Goal: Task Accomplishment & Management: Use online tool/utility

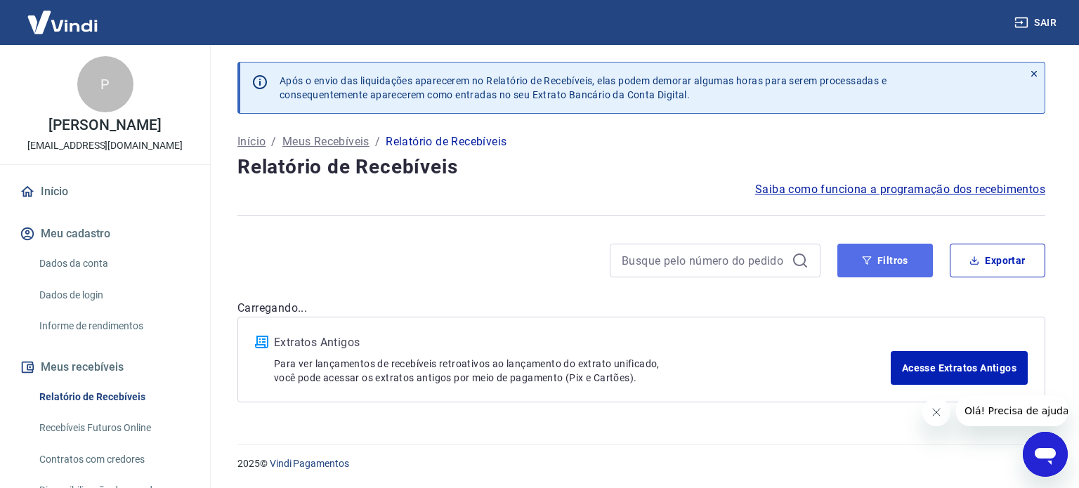
click at [875, 249] on button "Filtros" at bounding box center [885, 261] width 96 height 34
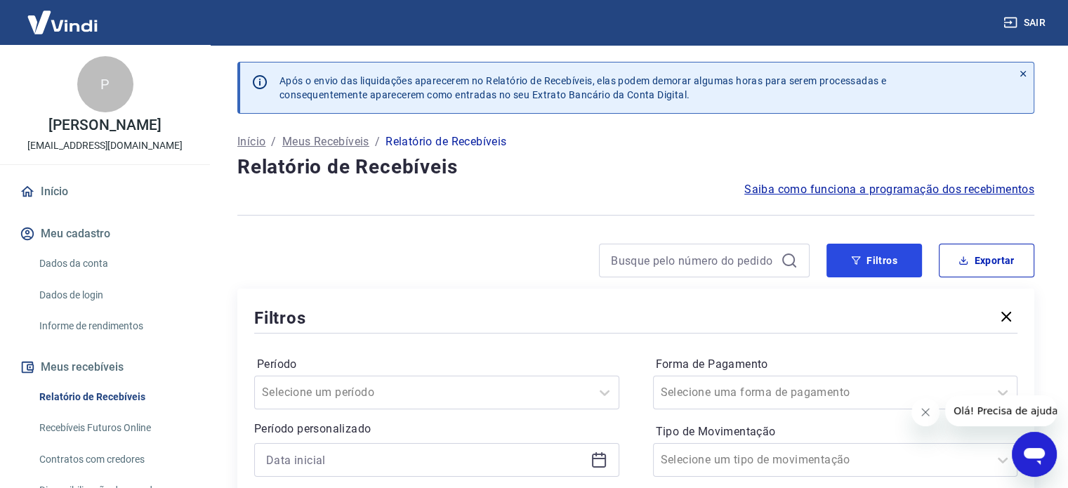
scroll to position [211, 0]
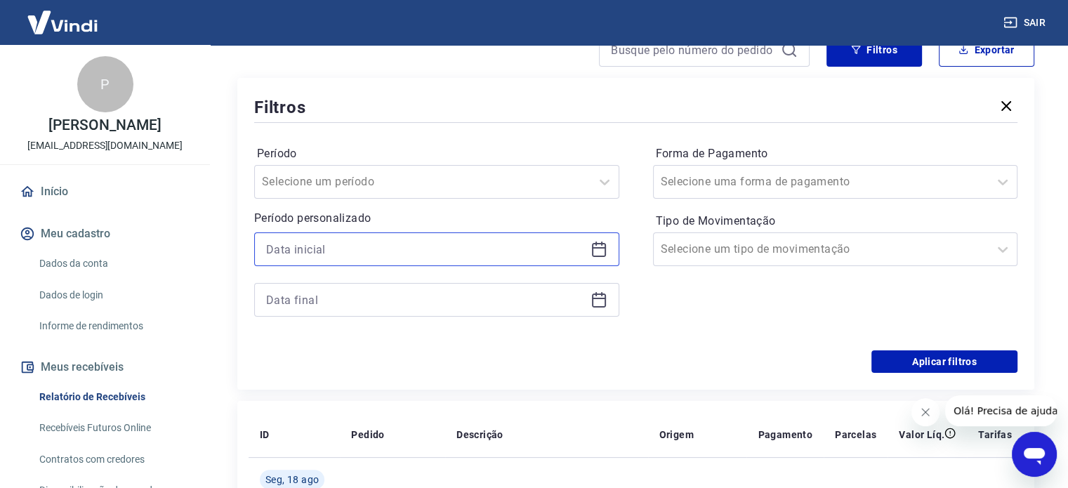
click at [562, 252] on input at bounding box center [425, 249] width 319 height 21
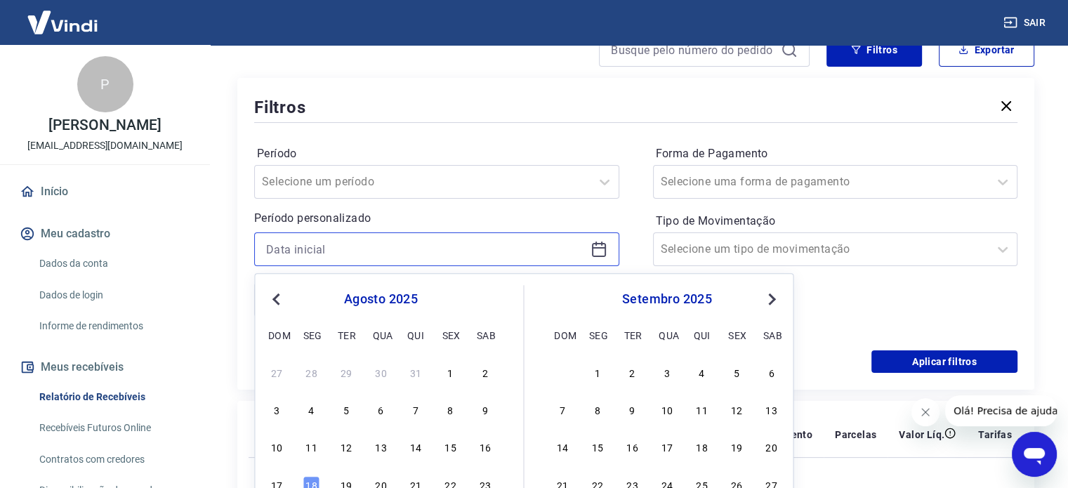
scroll to position [351, 0]
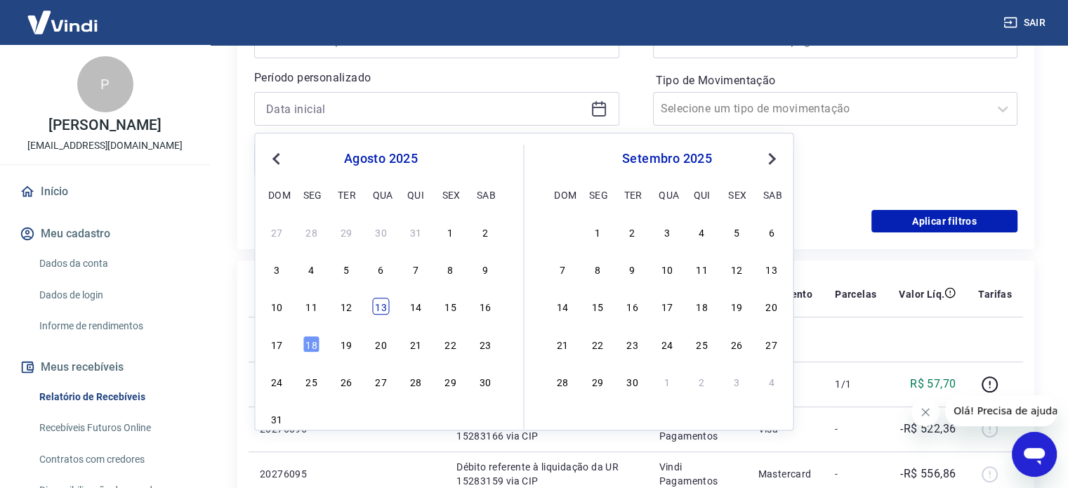
click at [384, 308] on div "13" at bounding box center [380, 307] width 17 height 17
type input "[DATE]"
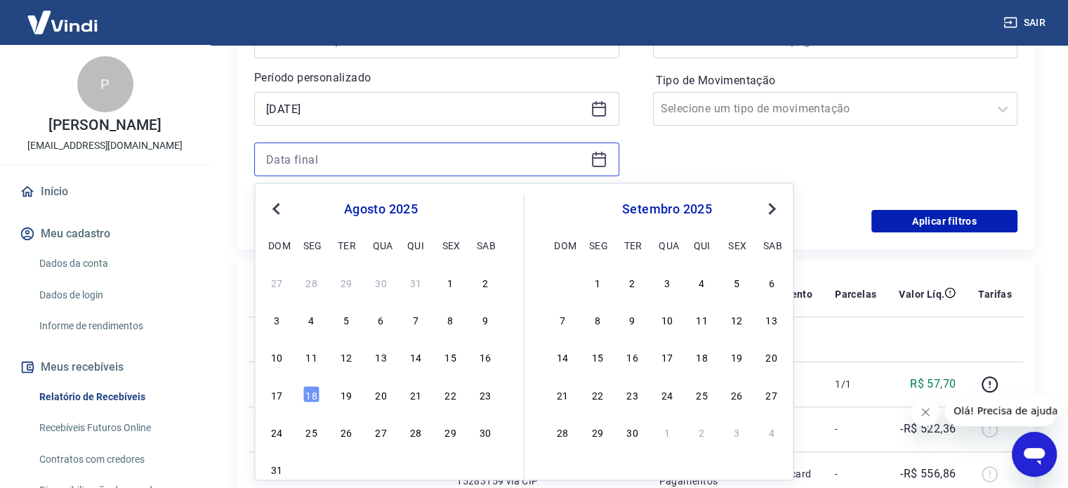
click at [454, 167] on input at bounding box center [425, 159] width 319 height 21
click at [301, 392] on div "17 18 19 20 21 22 23" at bounding box center [380, 394] width 229 height 20
click at [303, 393] on div "18" at bounding box center [311, 394] width 17 height 17
type input "18/08/2025"
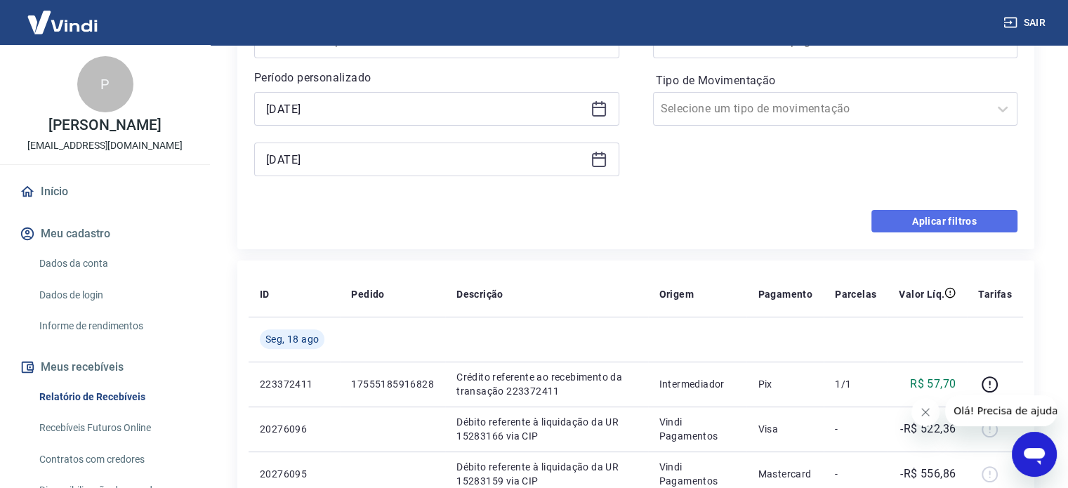
click at [966, 224] on button "Aplicar filtros" at bounding box center [945, 221] width 146 height 22
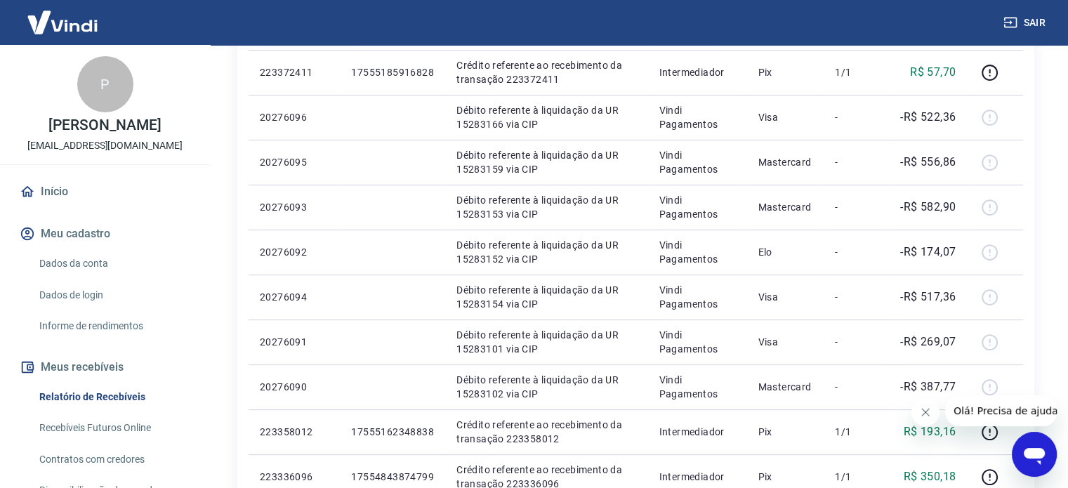
scroll to position [70, 0]
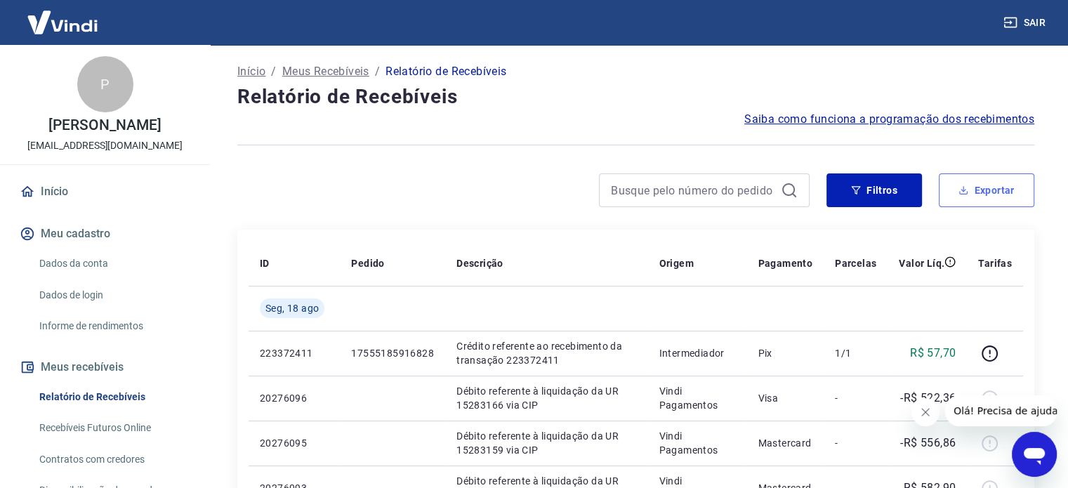
click at [981, 191] on button "Exportar" at bounding box center [987, 190] width 96 height 34
type input "13/08/2025"
type input "18/08/2025"
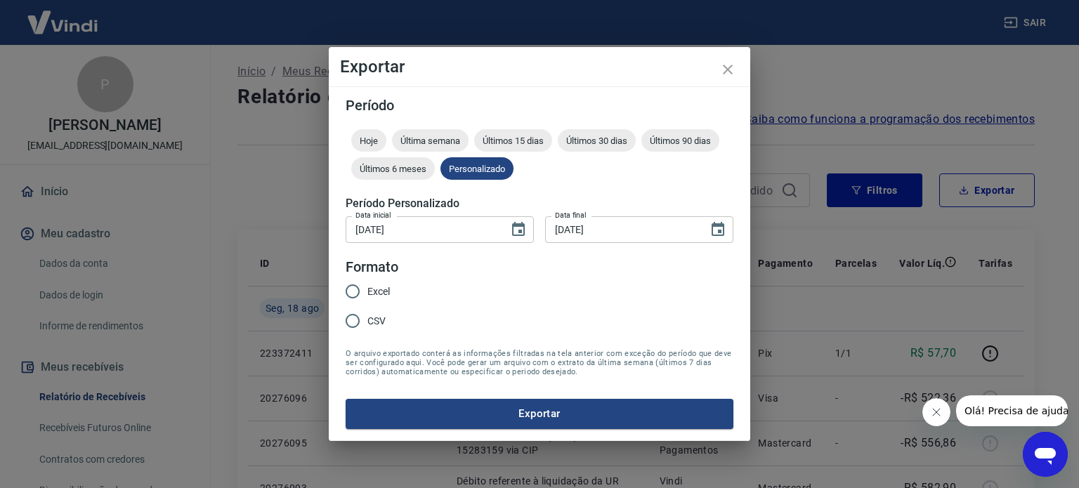
click at [386, 294] on span "Excel" at bounding box center [378, 291] width 22 height 15
click at [367, 294] on input "Excel" at bounding box center [353, 292] width 30 height 30
radio input "true"
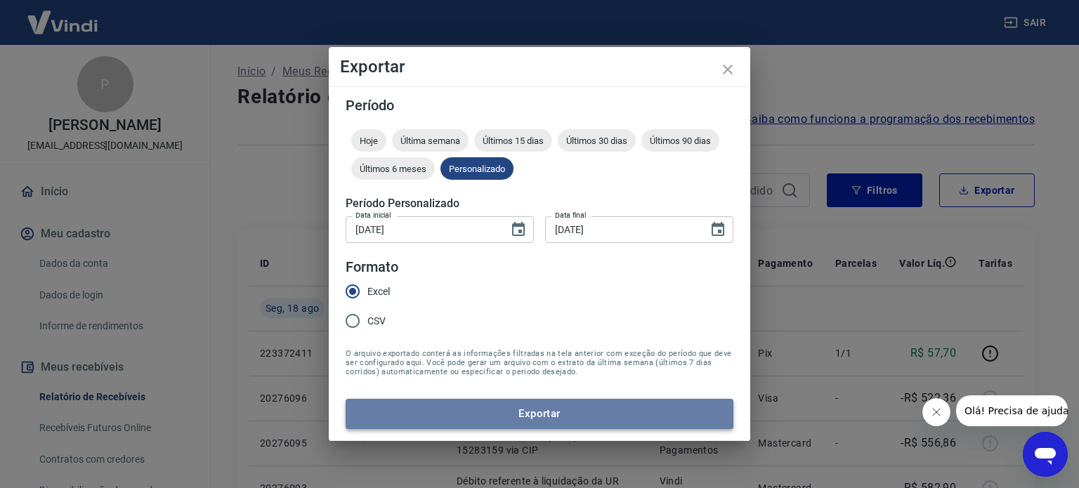
click at [581, 412] on button "Exportar" at bounding box center [540, 414] width 388 height 30
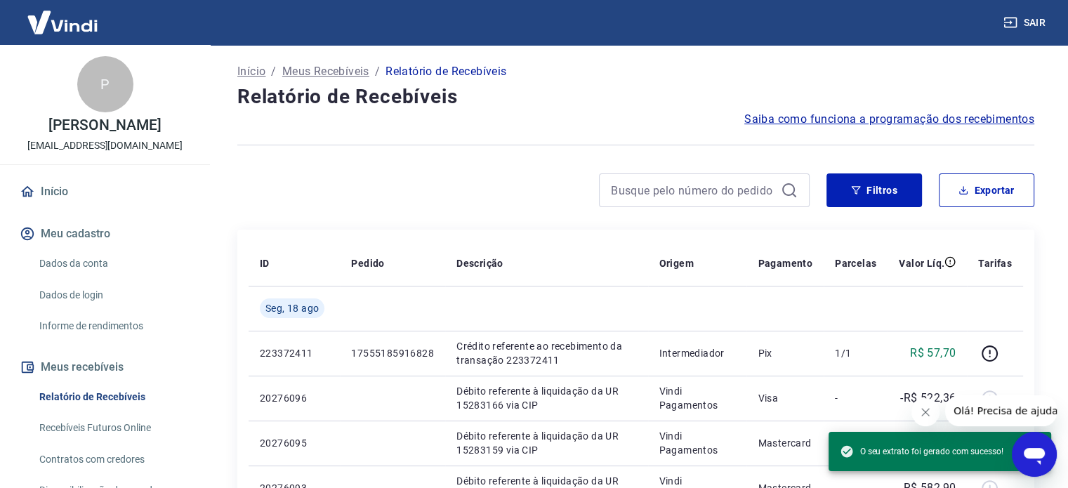
click at [938, 412] on button "Fechar mensagem da empresa" at bounding box center [926, 412] width 28 height 28
